Goal: Find specific page/section: Find specific page/section

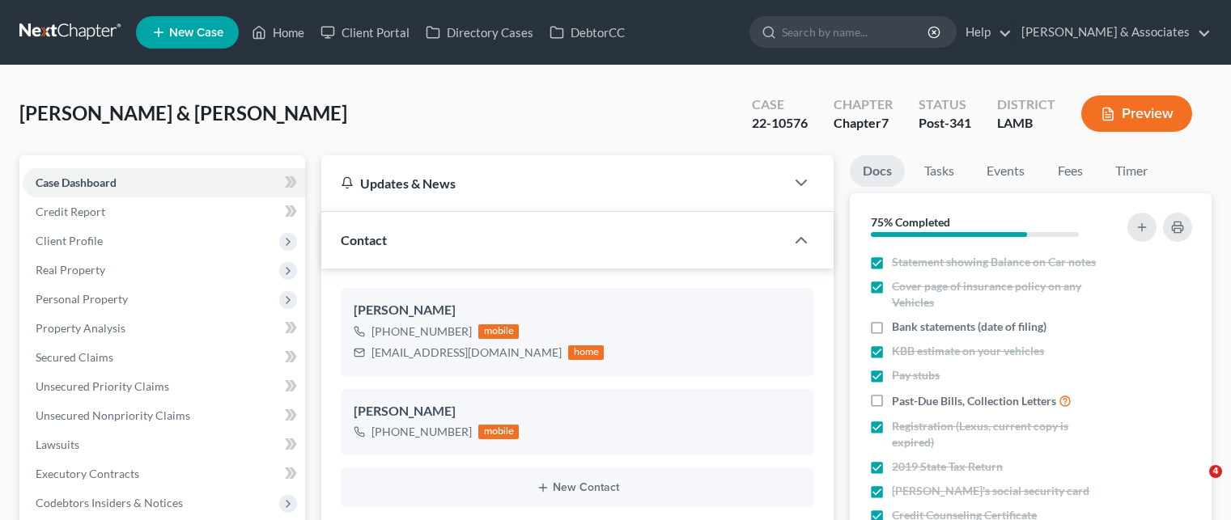
select select "19"
select select "0"
click at [295, 31] on link "Home" at bounding box center [278, 32] width 69 height 29
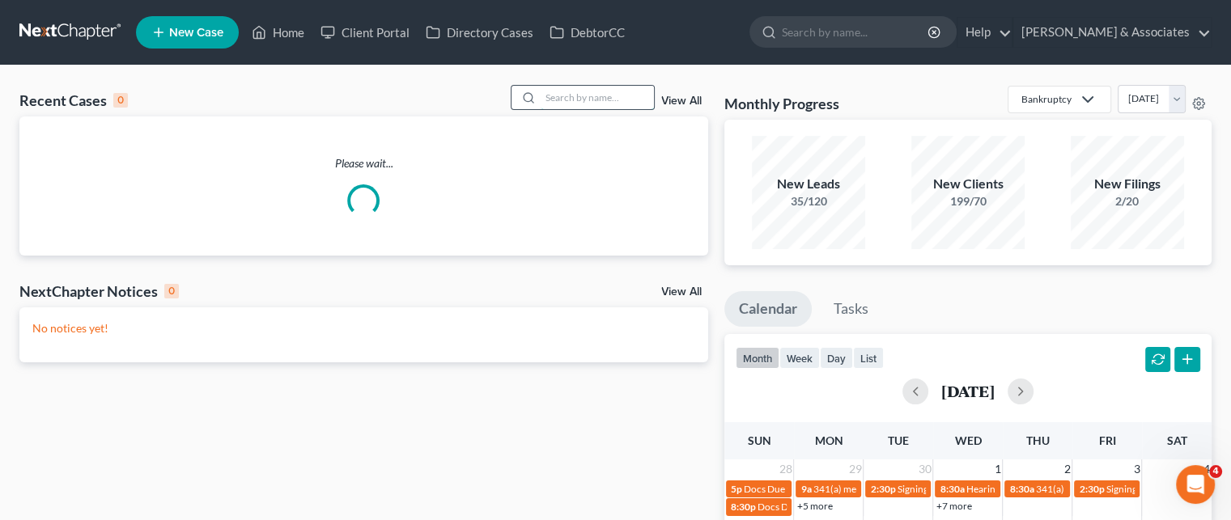
click at [584, 100] on input "search" at bounding box center [597, 97] width 113 height 23
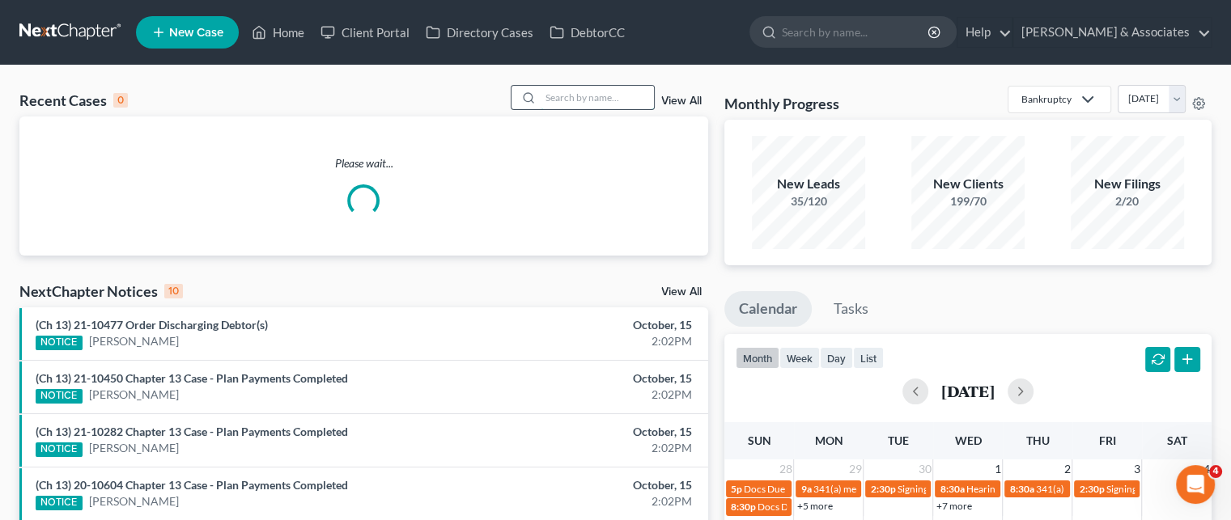
paste input "25-10882"
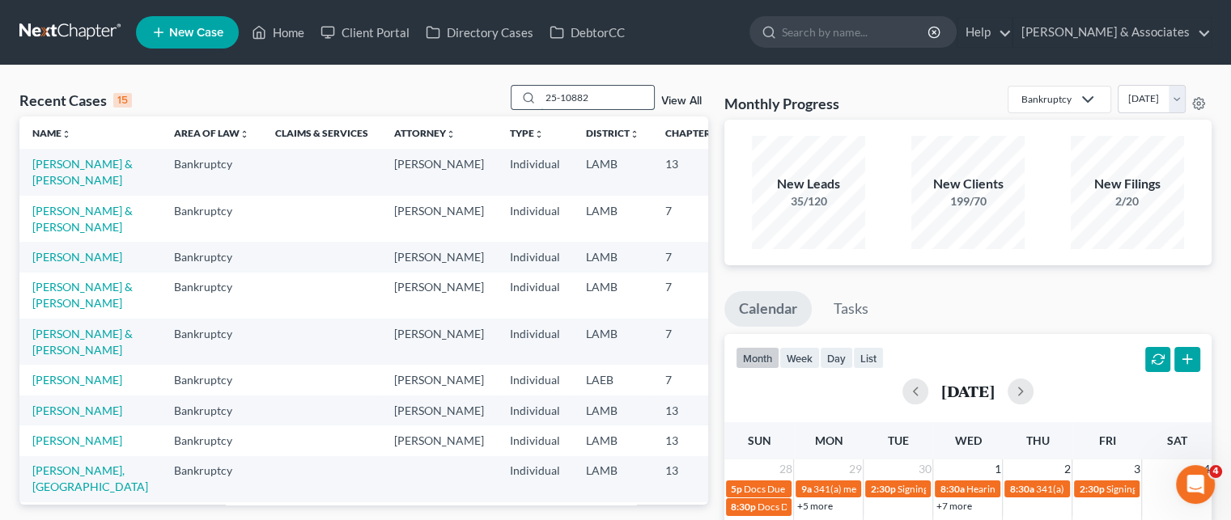
click at [612, 103] on input "25-10882" at bounding box center [597, 97] width 113 height 23
type input "25-10882"
drag, startPoint x: 600, startPoint y: 91, endPoint x: 530, endPoint y: 113, distance: 73.0
click at [530, 113] on div "Recent Cases 15 25-10882 View All" at bounding box center [363, 101] width 689 height 32
click at [564, 101] on input "search" at bounding box center [597, 97] width 113 height 23
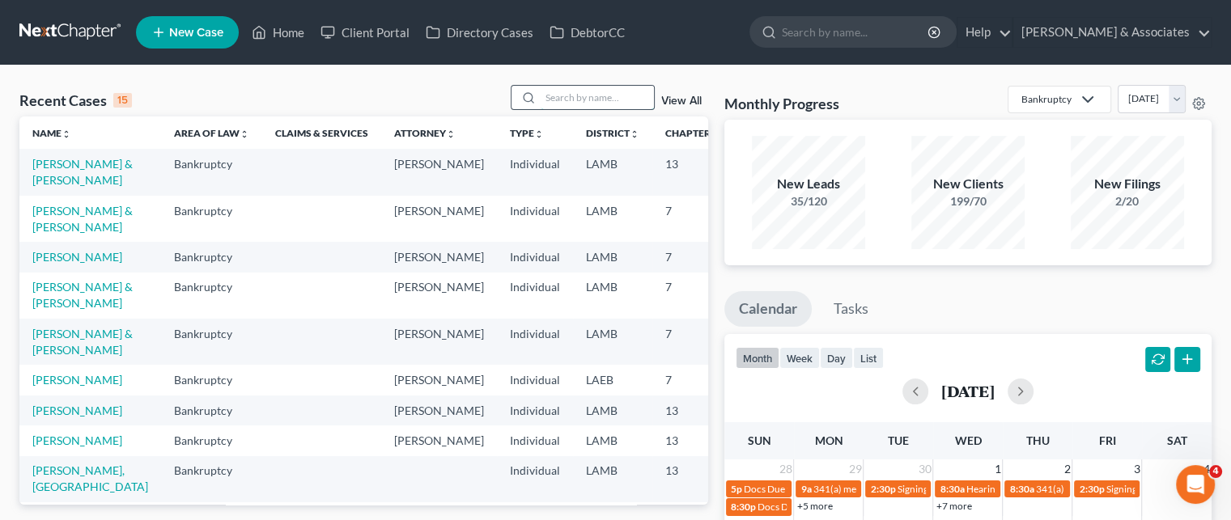
paste input "25-10882"
type input "25-10882"
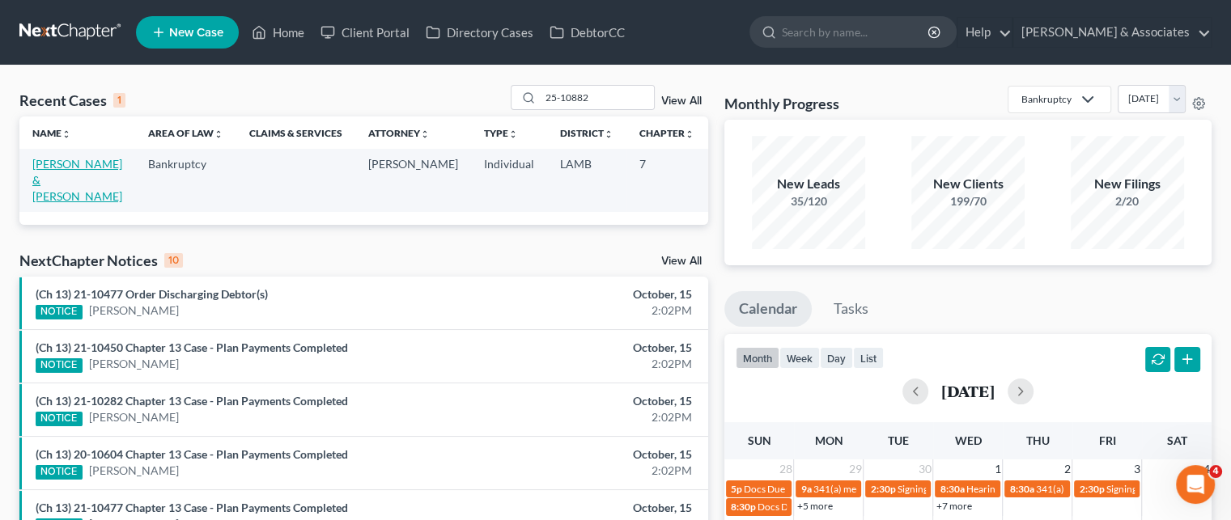
click at [47, 178] on link "[PERSON_NAME] & [PERSON_NAME]" at bounding box center [77, 180] width 90 height 46
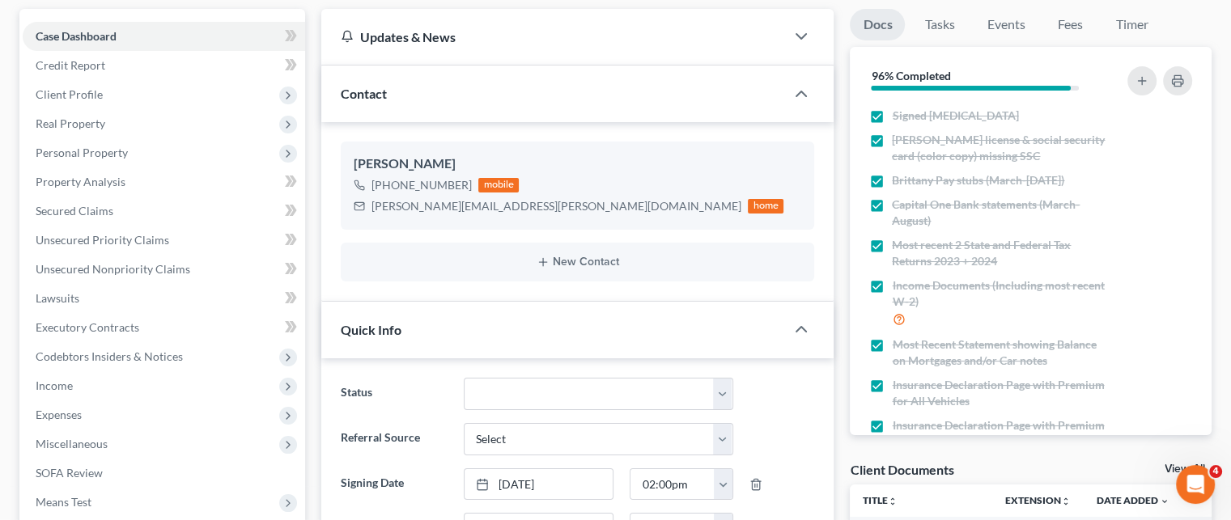
scroll to position [162, 0]
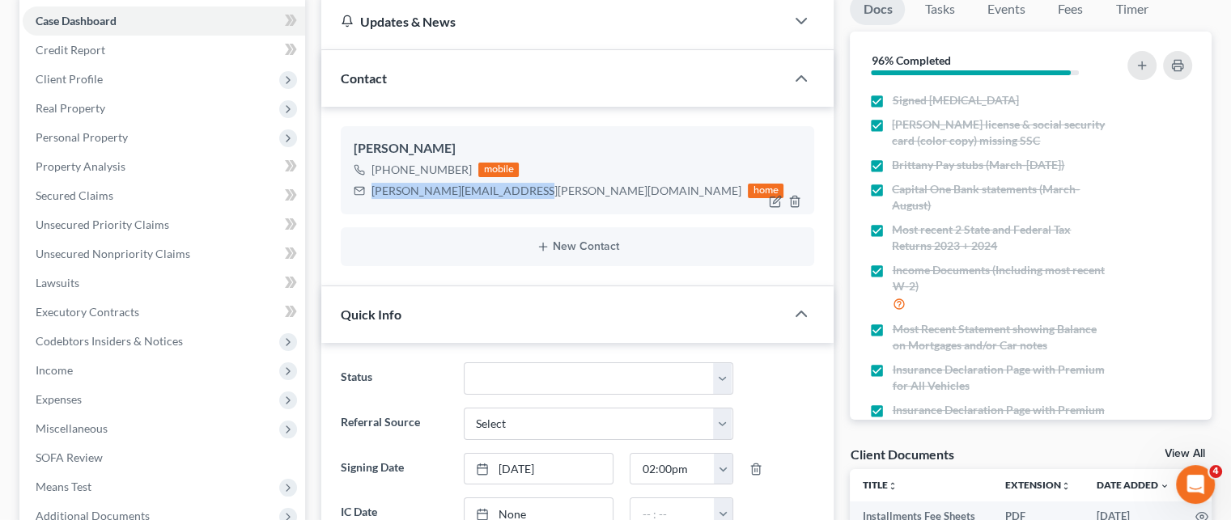
drag, startPoint x: 373, startPoint y: 193, endPoint x: 515, endPoint y: 186, distance: 141.8
click at [515, 186] on div "[PERSON_NAME][EMAIL_ADDRESS][PERSON_NAME][DOMAIN_NAME]" at bounding box center [557, 191] width 370 height 16
copy div "[PERSON_NAME][EMAIL_ADDRESS][PERSON_NAME][DOMAIN_NAME]"
click at [660, 161] on div "[PHONE_NUMBER] mobile [PERSON_NAME][EMAIL_ADDRESS][PERSON_NAME][DOMAIN_NAME] ho…" at bounding box center [578, 180] width 448 height 42
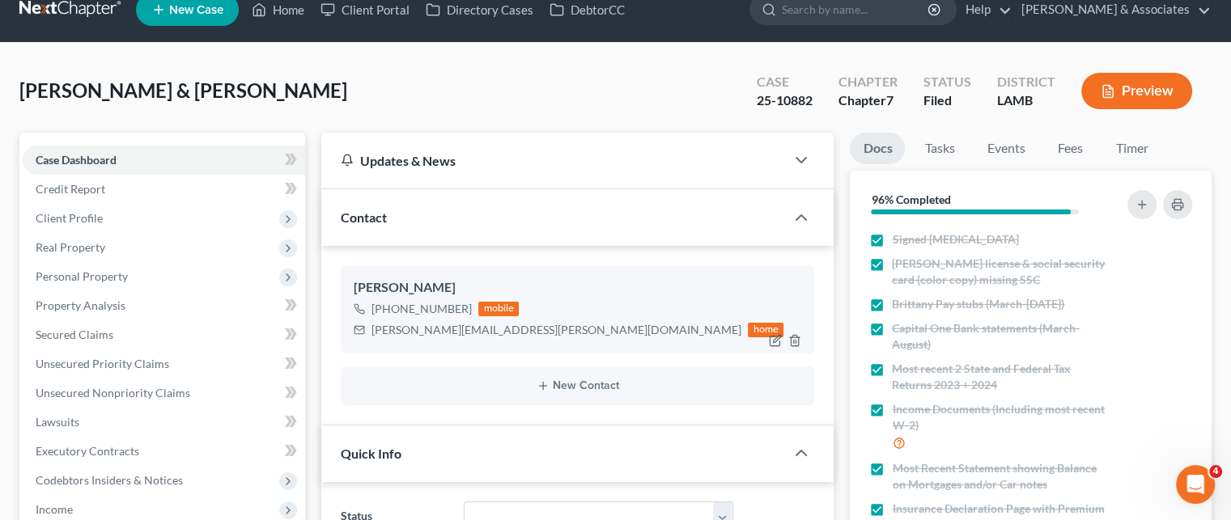
scroll to position [0, 0]
